Goal: Transaction & Acquisition: Obtain resource

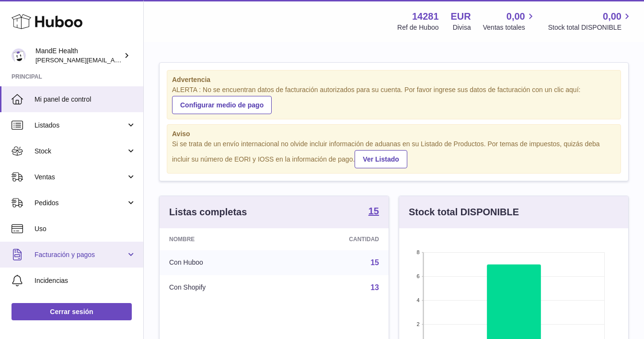
scroll to position [70, 0]
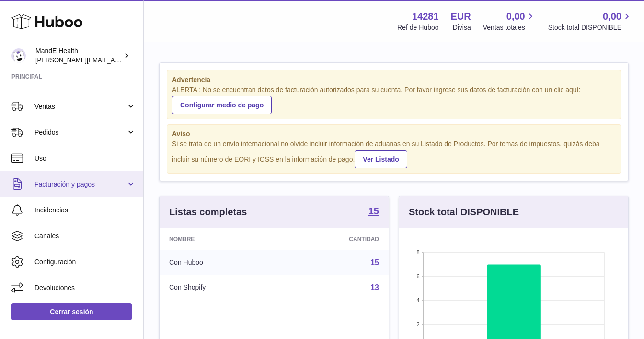
click at [67, 189] on link "Facturación y pagos" at bounding box center [71, 184] width 143 height 26
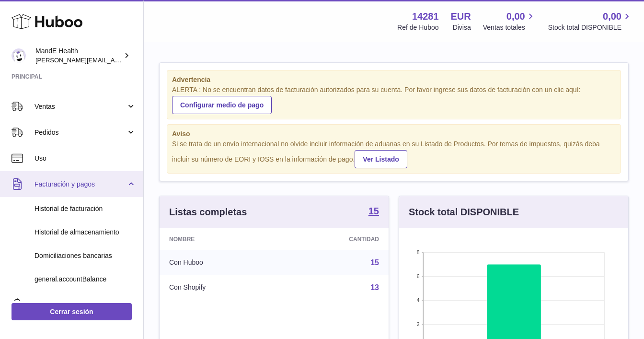
scroll to position [82, 0]
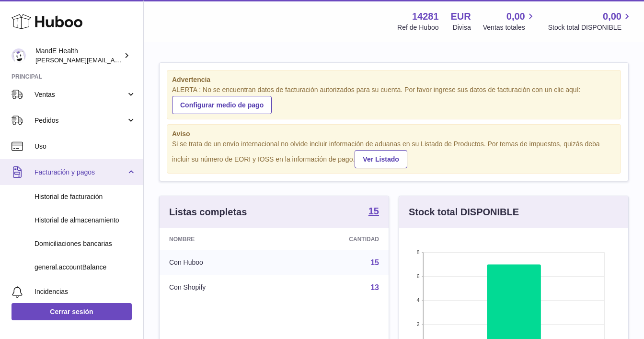
click at [67, 193] on span "Historial de facturación" at bounding box center [85, 196] width 102 height 9
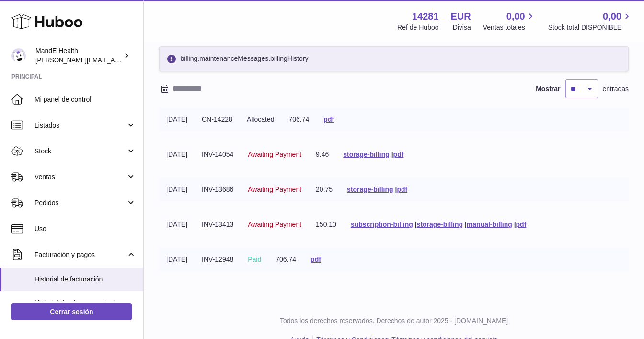
scroll to position [43, 0]
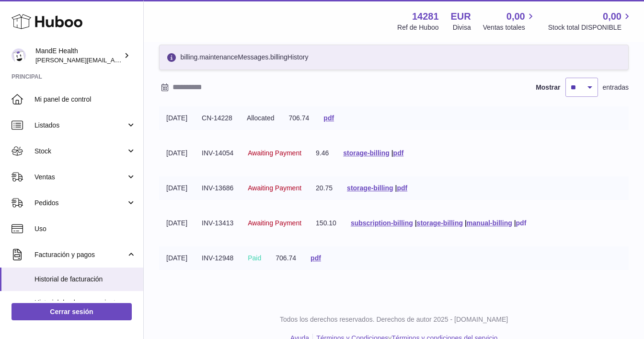
click at [526, 225] on link "pdf" at bounding box center [521, 223] width 11 height 8
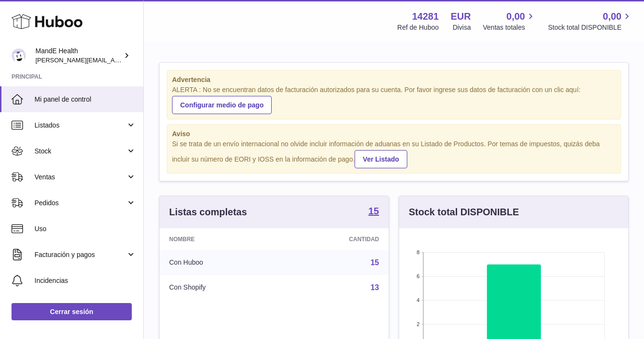
scroll to position [478762, 478683]
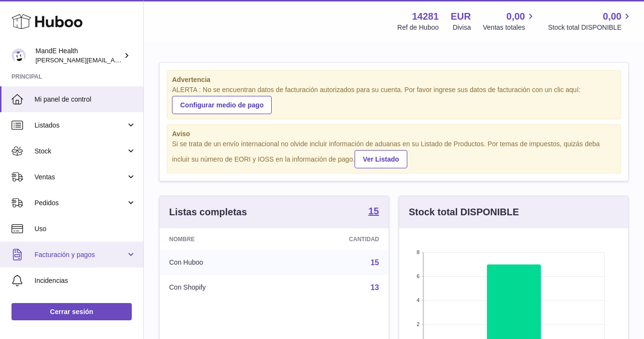
click at [62, 250] on span "Facturación y pagos" at bounding box center [79, 254] width 91 height 9
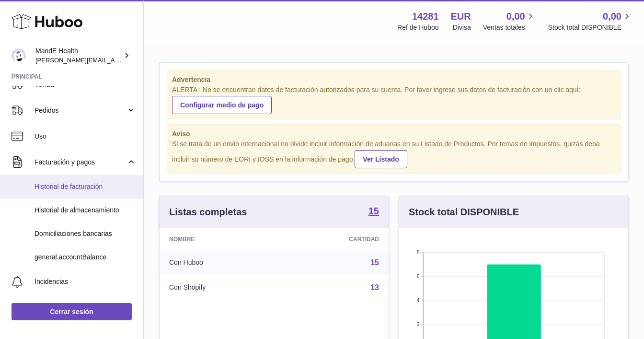
scroll to position [103, 0]
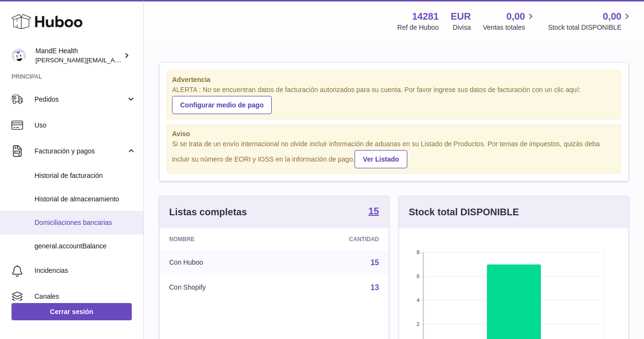
click at [66, 223] on span "Domiciliaciones bancarias" at bounding box center [85, 222] width 102 height 9
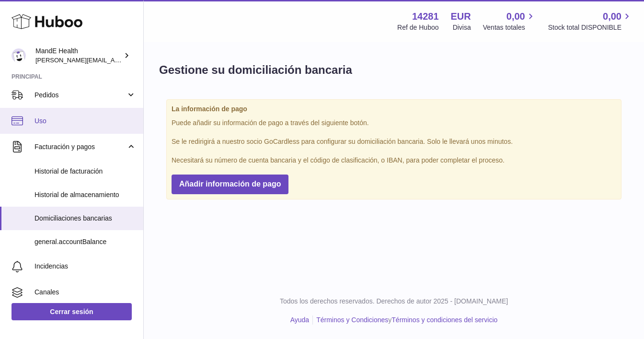
scroll to position [116, 0]
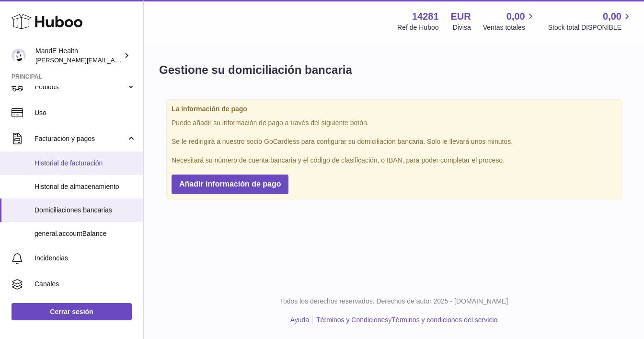
click at [65, 167] on span "Historial de facturación" at bounding box center [85, 163] width 102 height 9
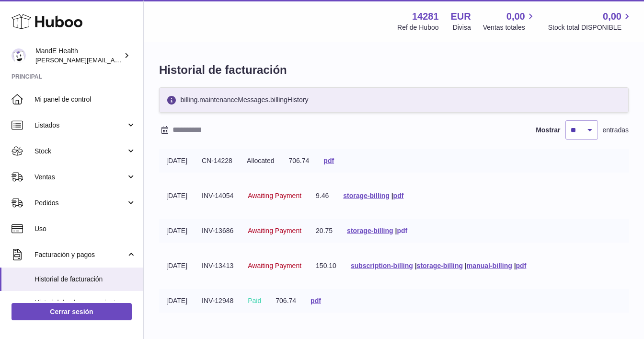
click at [407, 232] on link "pdf" at bounding box center [402, 231] width 11 height 8
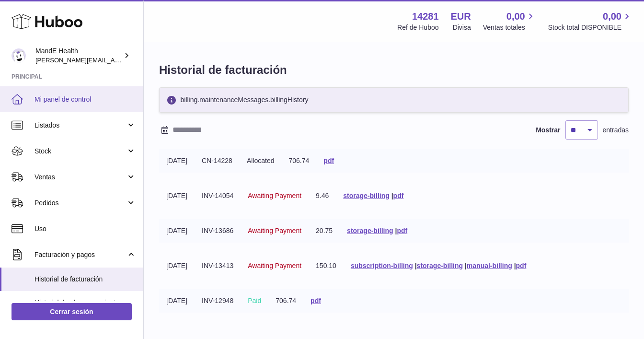
click at [62, 106] on link "Mi panel de control" at bounding box center [71, 99] width 143 height 26
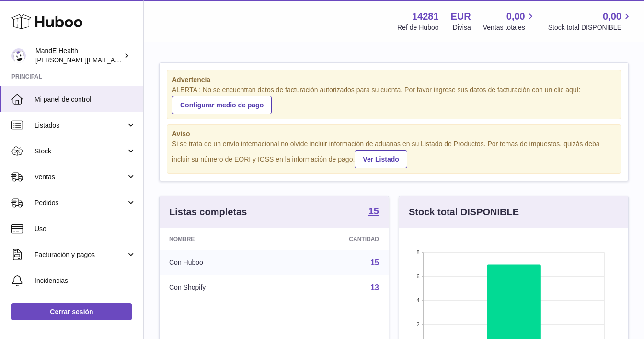
scroll to position [149, 229]
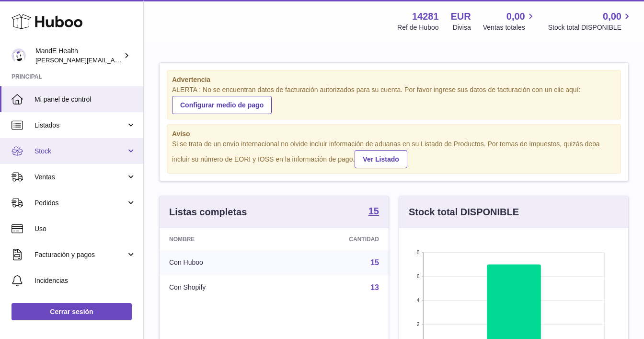
click at [58, 150] on span "Stock" at bounding box center [79, 151] width 91 height 9
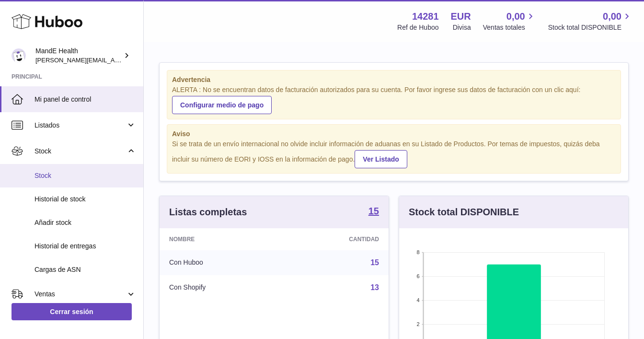
click at [54, 179] on span "Stock" at bounding box center [85, 175] width 102 height 9
